Goal: Entertainment & Leisure: Consume media (video, audio)

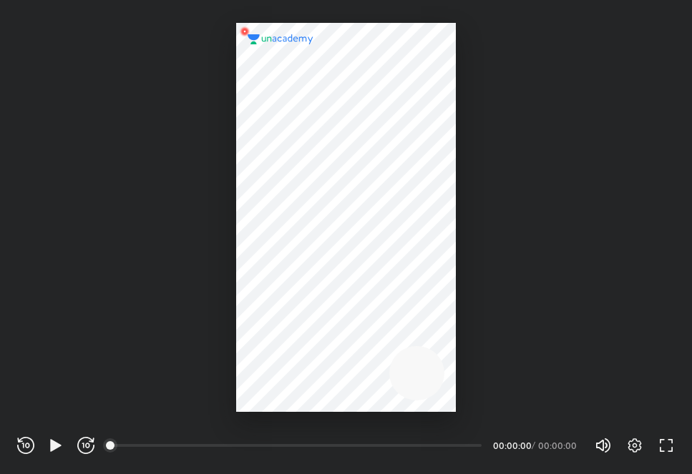
scroll to position [474, 692]
click at [52, 438] on icon "button" at bounding box center [55, 445] width 17 height 17
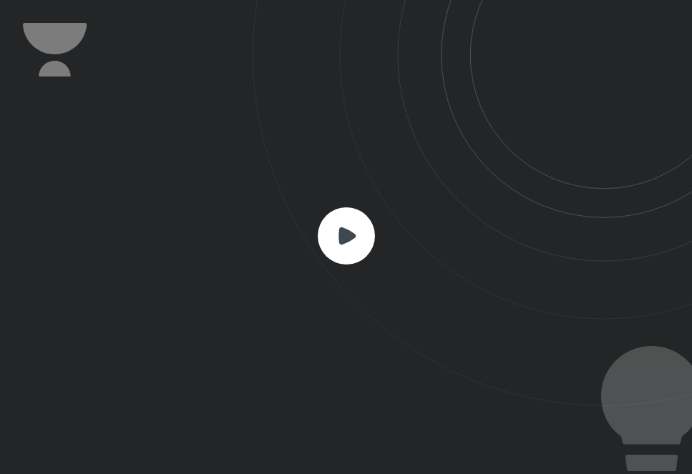
click at [353, 219] on rect at bounding box center [346, 236] width 57 height 57
click at [375, 245] on icon at bounding box center [472, 203] width 439 height 406
click at [349, 238] on icon at bounding box center [346, 235] width 17 height 17
click at [318, 250] on icon at bounding box center [346, 236] width 57 height 57
click at [318, 249] on icon at bounding box center [346, 236] width 57 height 57
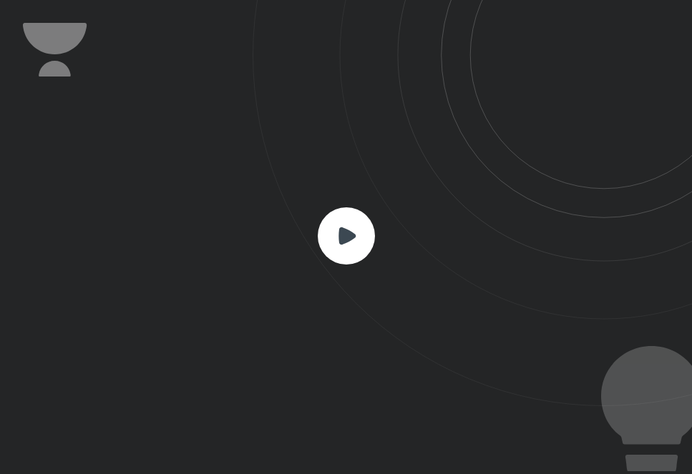
click at [318, 249] on icon at bounding box center [346, 236] width 57 height 57
click at [325, 243] on rect at bounding box center [346, 236] width 57 height 57
click at [354, 240] on rect at bounding box center [346, 236] width 57 height 57
click at [374, 240] on rect at bounding box center [346, 236] width 57 height 57
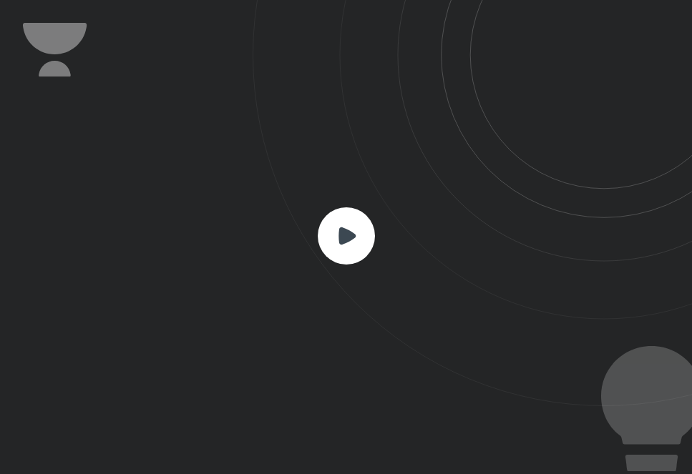
click at [374, 240] on rect at bounding box center [346, 236] width 57 height 57
